Goal: Find specific page/section: Find specific page/section

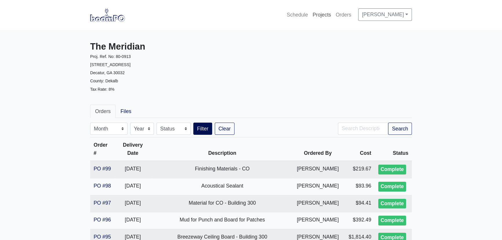
click at [310, 15] on link "Projects" at bounding box center [321, 14] width 23 height 13
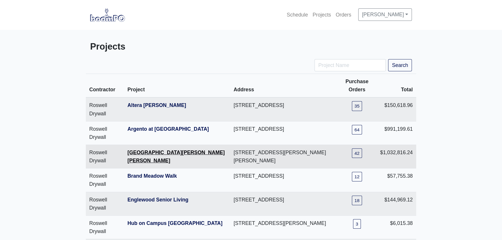
scroll to position [79, 0]
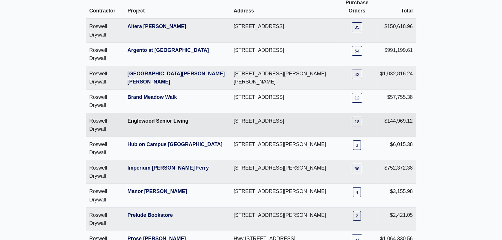
click at [144, 120] on link "Englewood Senior Living" at bounding box center [158, 121] width 61 height 6
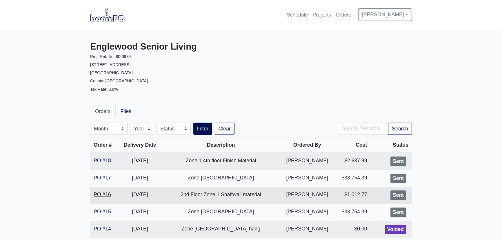
click at [109, 194] on link "PO #16" at bounding box center [102, 195] width 17 height 6
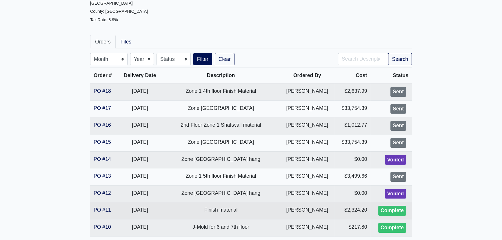
scroll to position [79, 0]
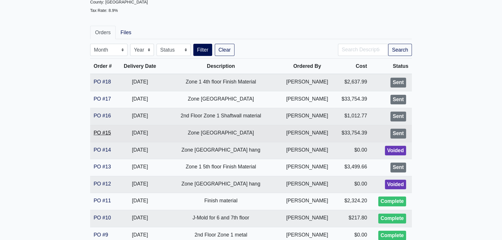
click at [106, 131] on link "PO #15" at bounding box center [102, 133] width 17 height 6
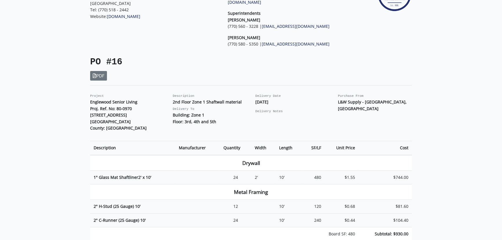
scroll to position [79, 0]
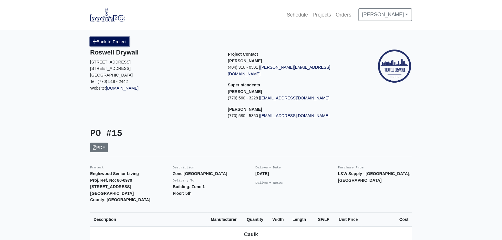
click at [112, 43] on link "Back to Project" at bounding box center [109, 42] width 39 height 10
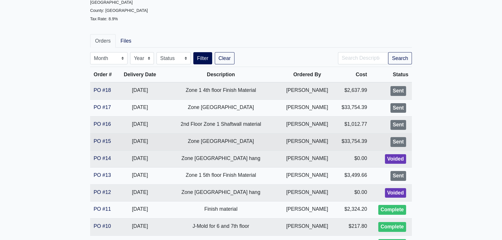
scroll to position [79, 0]
